Goal: Understand process/instructions: Learn how to perform a task or action

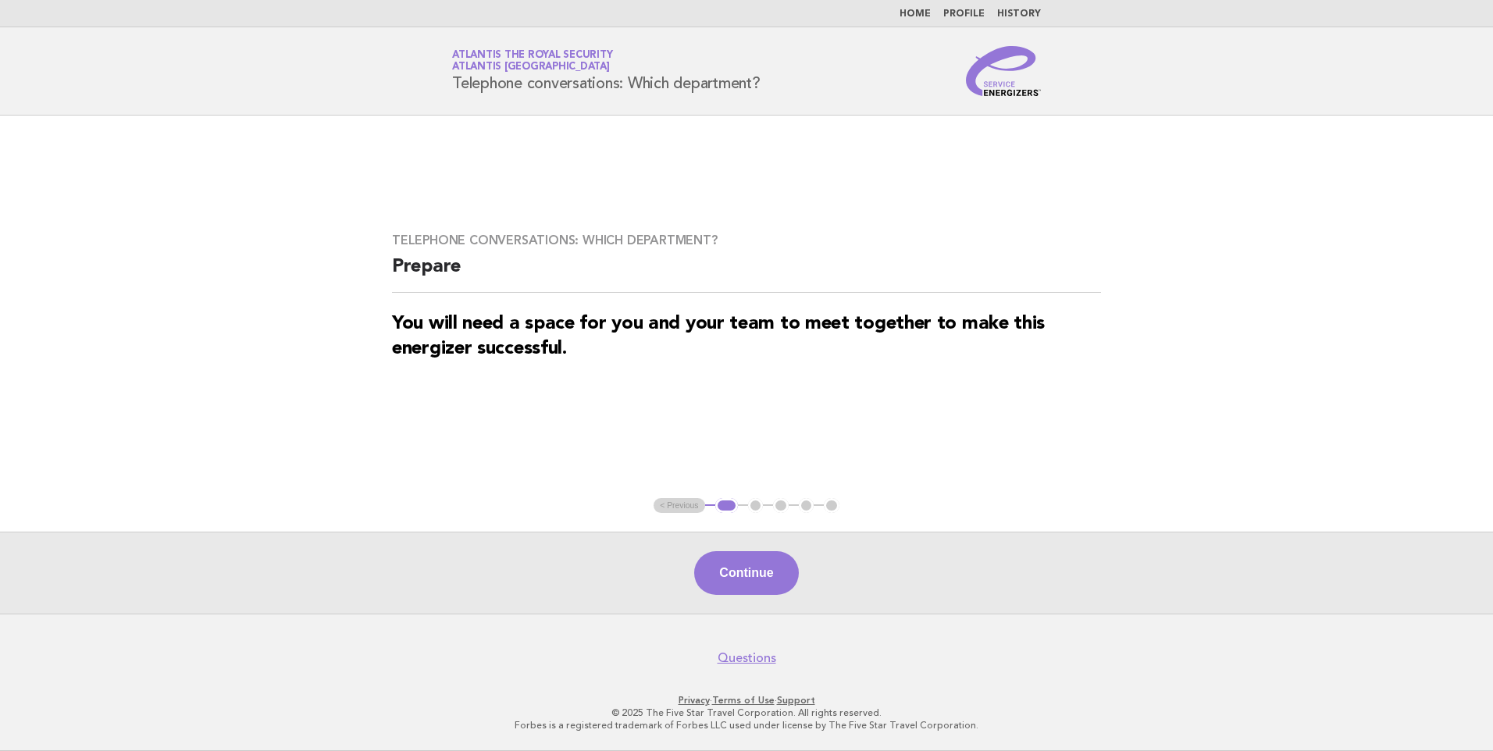
click at [921, 16] on link "Home" at bounding box center [914, 13] width 31 height 9
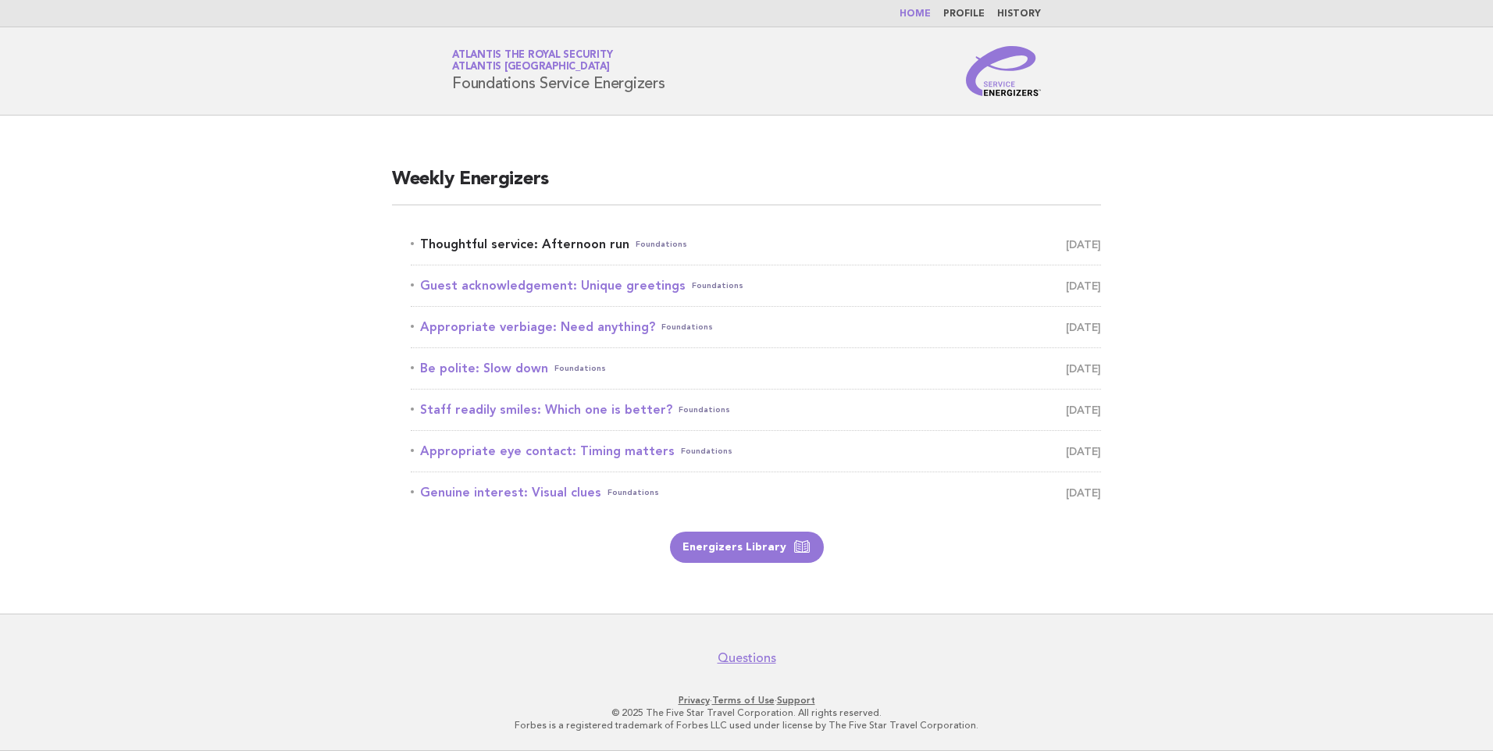
click at [557, 244] on link "Thoughtful service: Afternoon run Foundations October 14" at bounding box center [756, 244] width 690 height 22
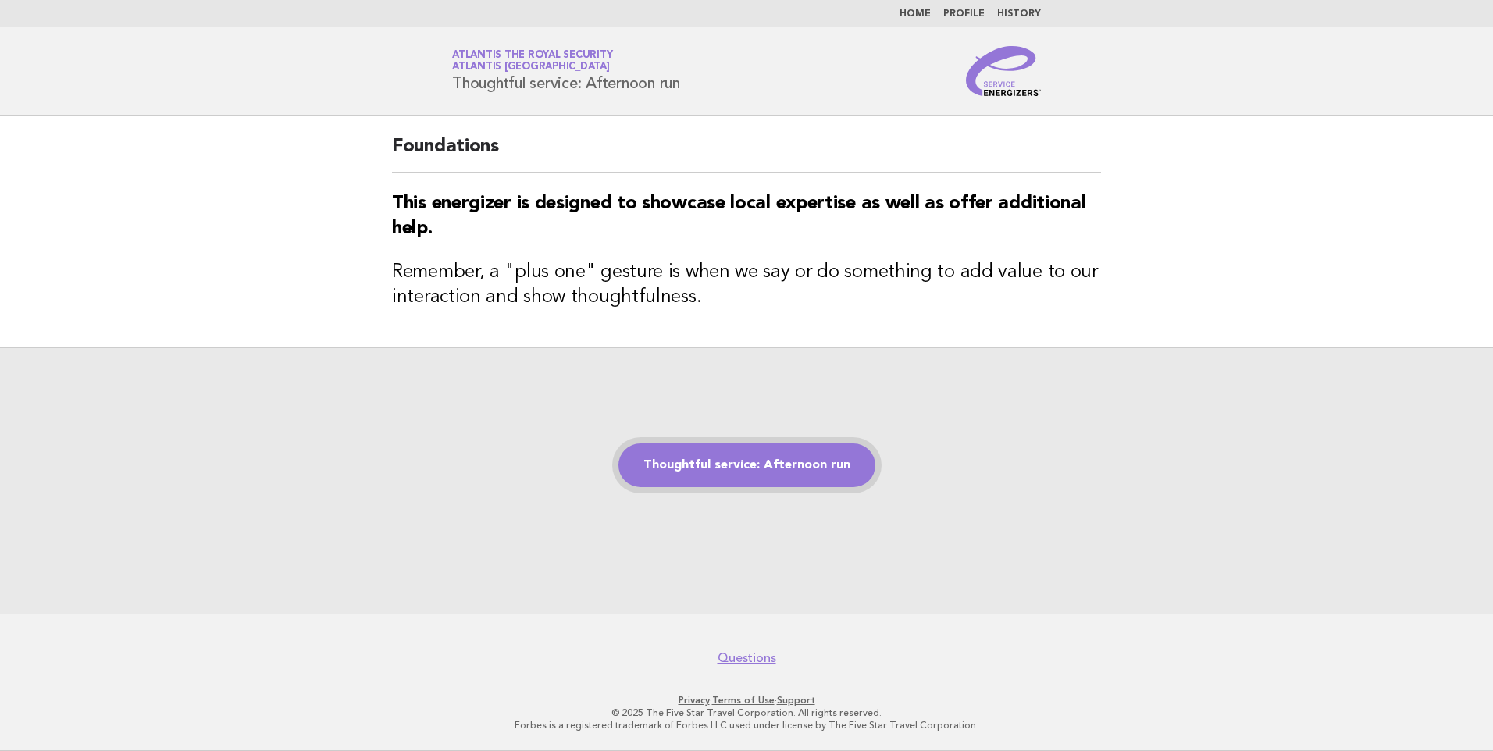
click at [731, 454] on link "Thoughtful service: Afternoon run" at bounding box center [746, 465] width 257 height 44
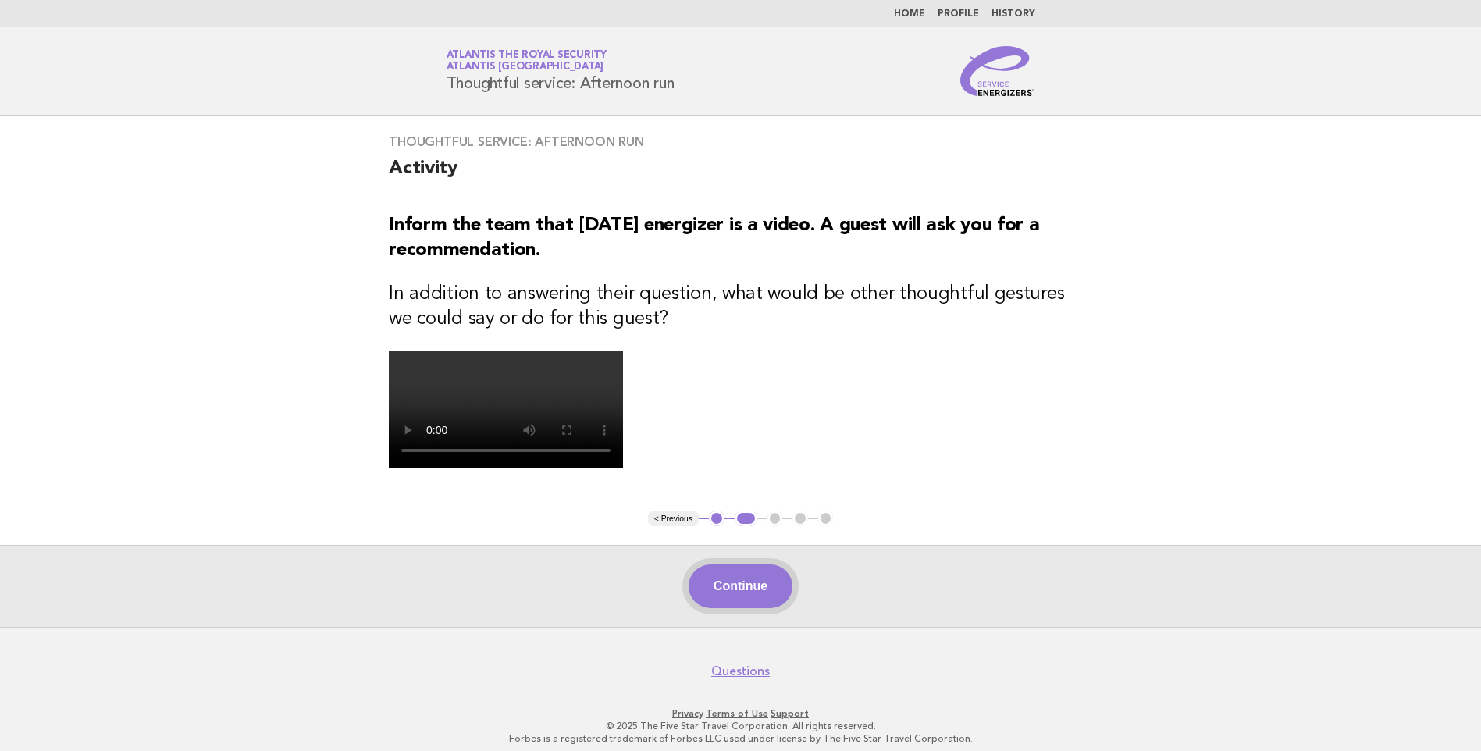
click at [730, 584] on button "Continue" at bounding box center [741, 586] width 104 height 44
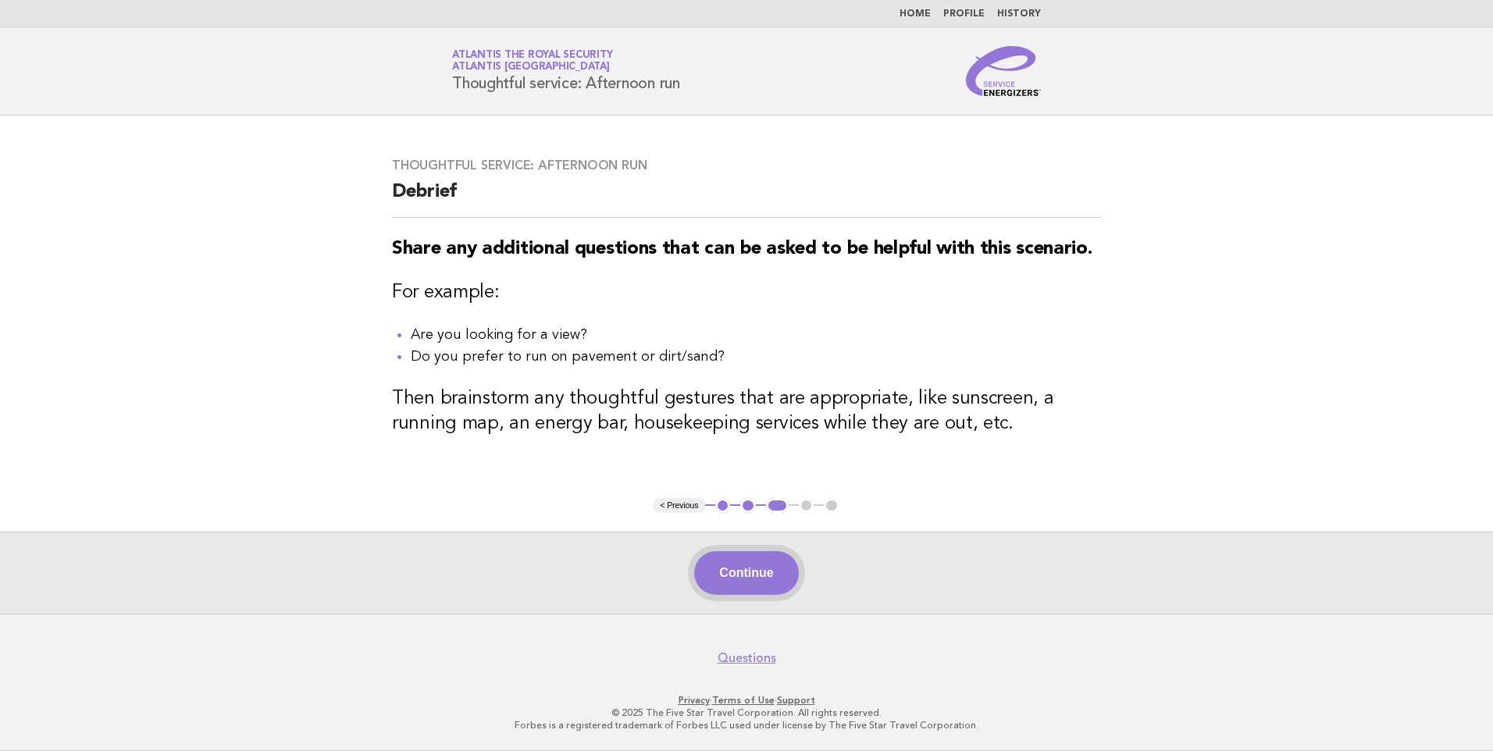
click at [749, 574] on button "Continue" at bounding box center [746, 573] width 104 height 44
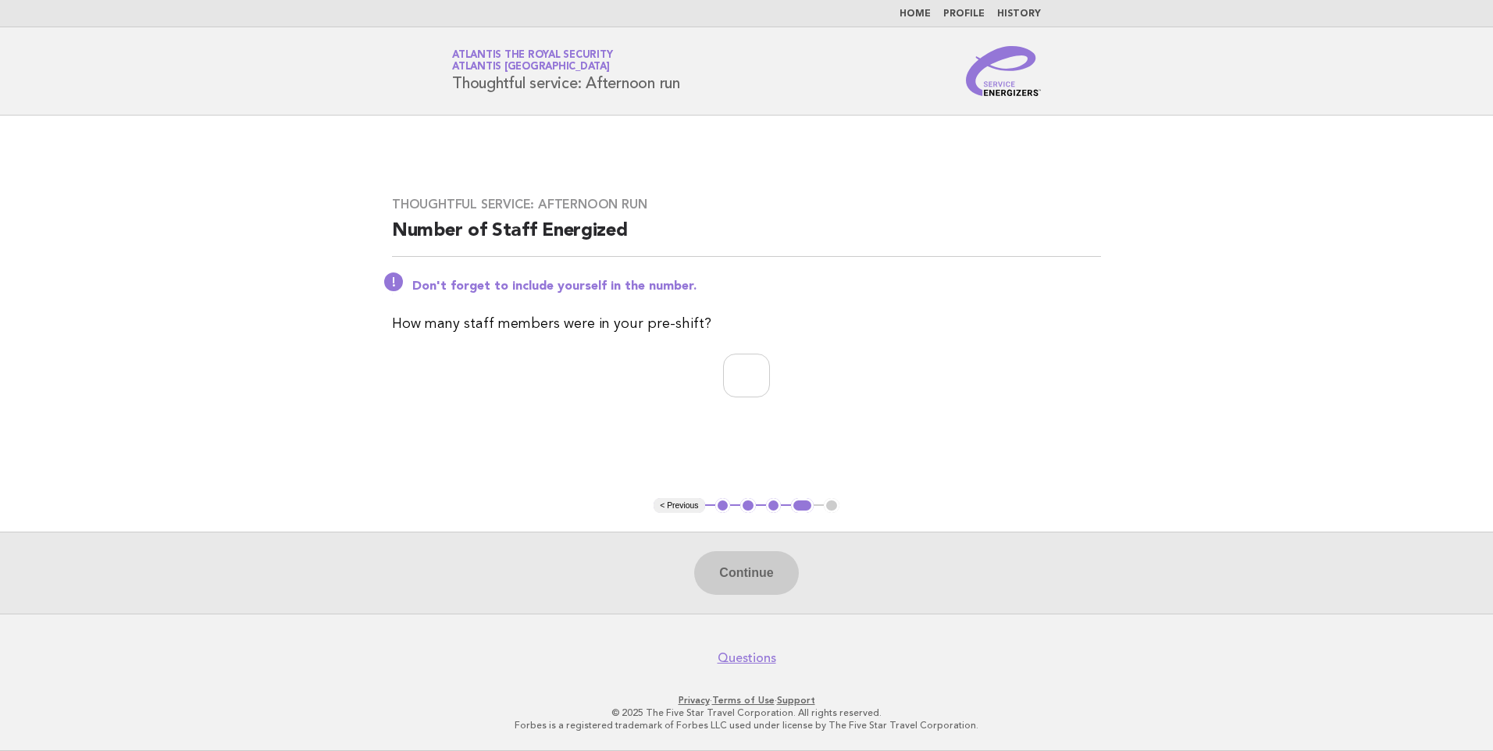
click at [774, 509] on button "3" at bounding box center [774, 506] width 16 height 16
